Goal: Information Seeking & Learning: Learn about a topic

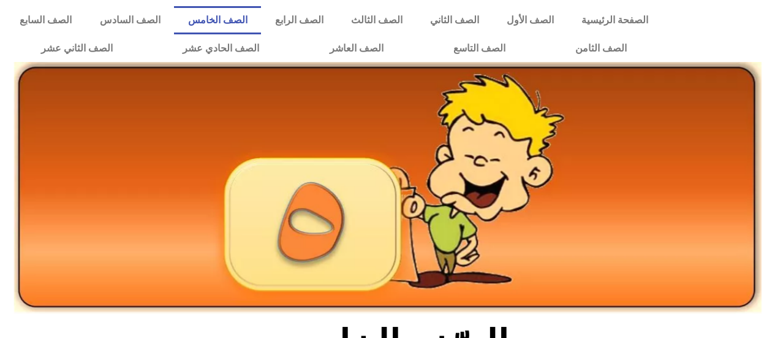
scroll to position [392, 0]
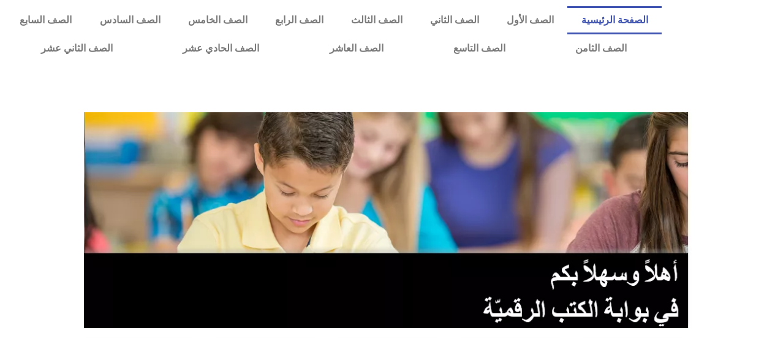
scroll to position [299, 0]
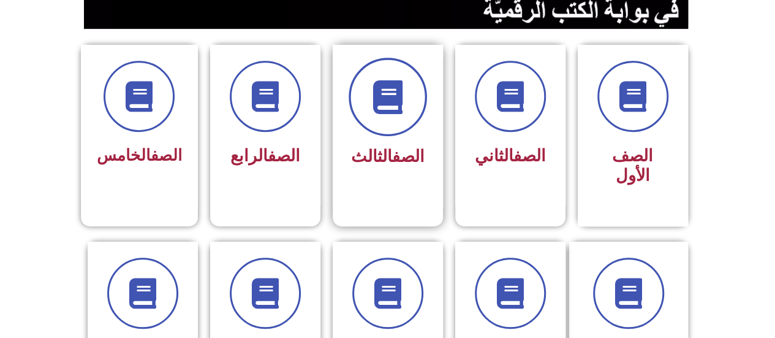
click at [363, 121] on span at bounding box center [388, 97] width 78 height 78
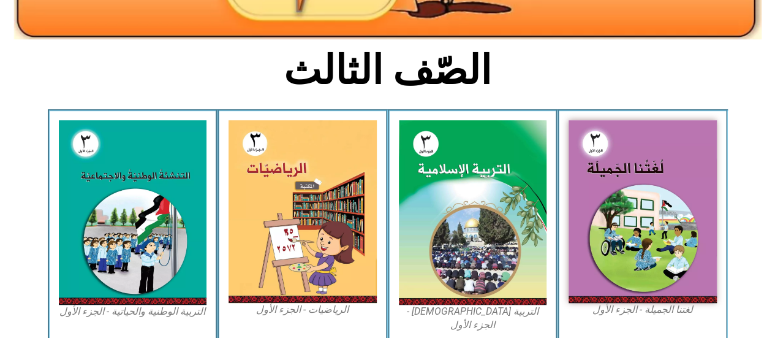
scroll to position [273, 0]
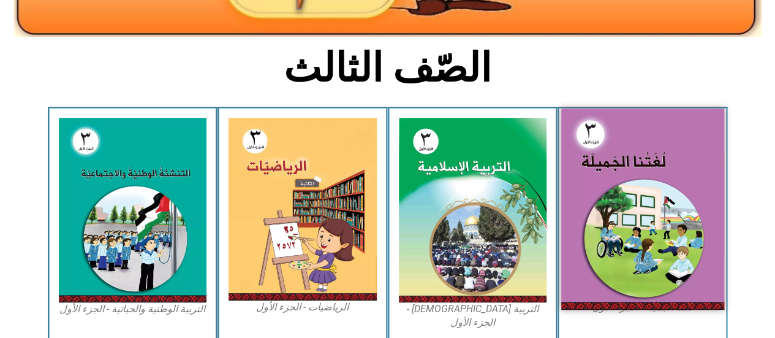
click at [613, 218] on img at bounding box center [643, 209] width 163 height 200
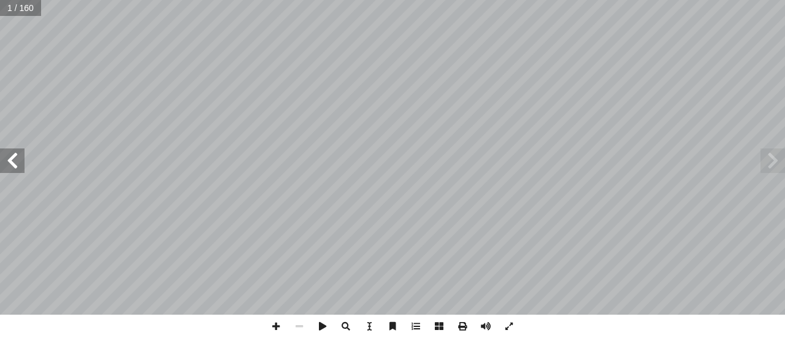
click at [16, 159] on span at bounding box center [12, 160] width 25 height 25
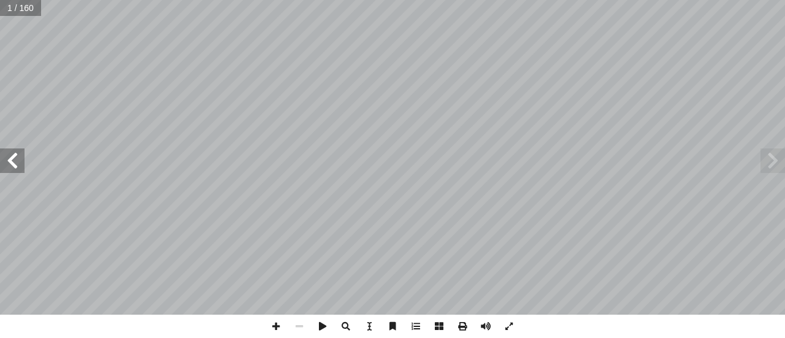
click at [16, 159] on span at bounding box center [12, 160] width 25 height 25
click at [20, 164] on span at bounding box center [12, 160] width 25 height 25
click at [15, 168] on span at bounding box center [12, 160] width 25 height 25
